Goal: Register for event/course

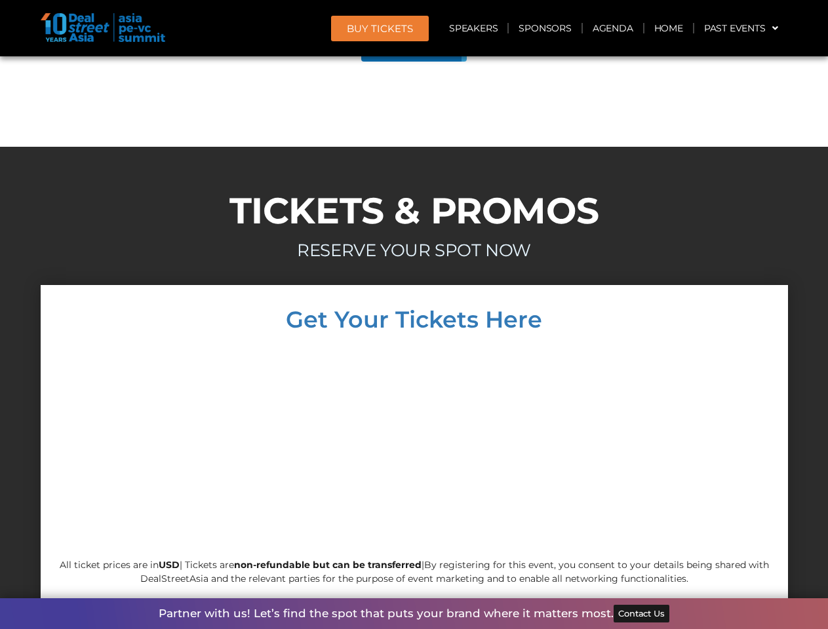
scroll to position [7426, 0]
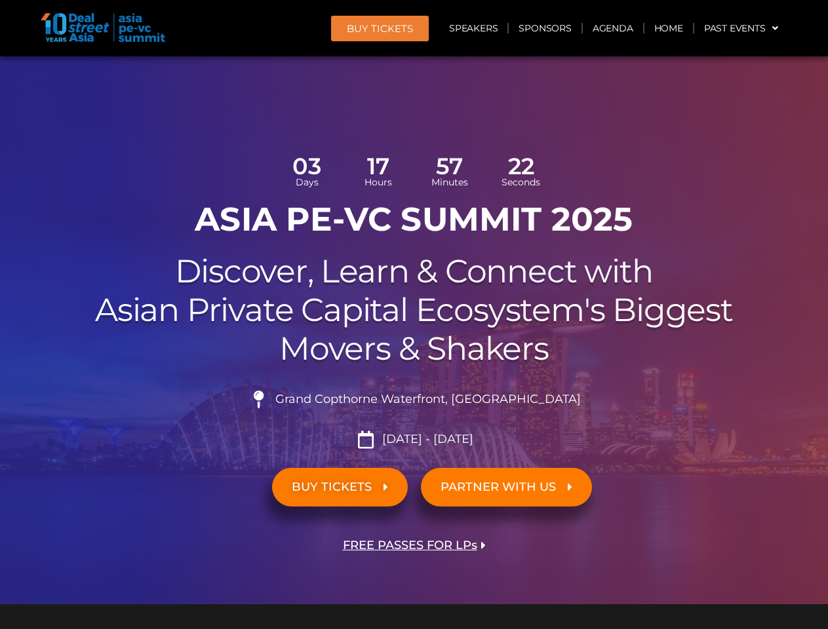
scroll to position [7426, 0]
